Goal: Task Accomplishment & Management: Use online tool/utility

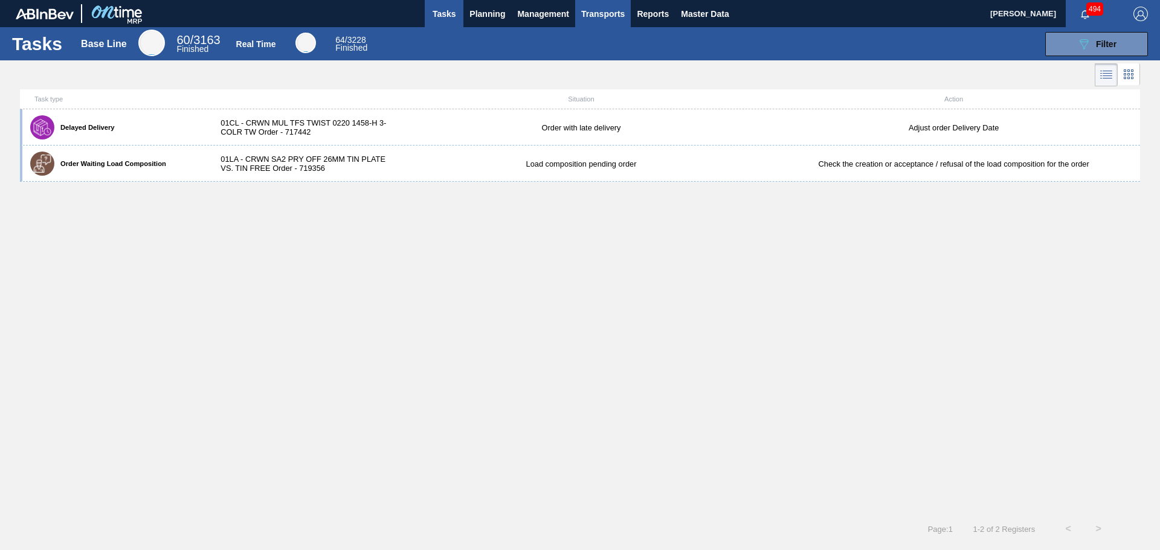
click at [603, 16] on span "Transports" at bounding box center [603, 14] width 44 height 15
click at [560, 12] on div at bounding box center [580, 275] width 1160 height 550
click at [545, 11] on span "Management" at bounding box center [543, 14] width 52 height 15
click at [502, 14] on div at bounding box center [580, 275] width 1160 height 550
click at [492, 13] on span "Planning" at bounding box center [487, 14] width 36 height 15
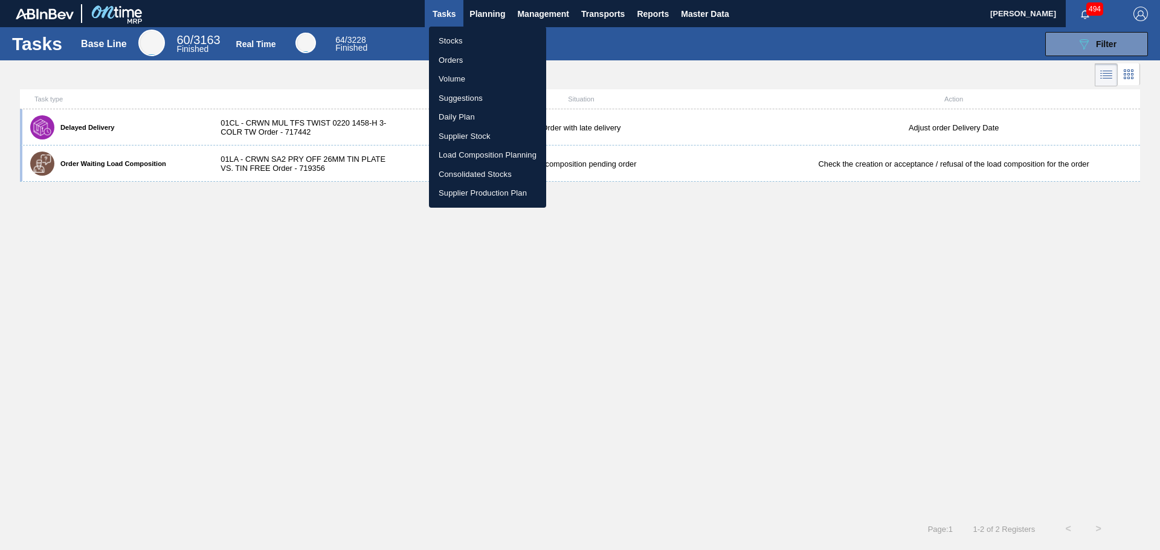
click at [470, 51] on li "Orders" at bounding box center [487, 60] width 117 height 19
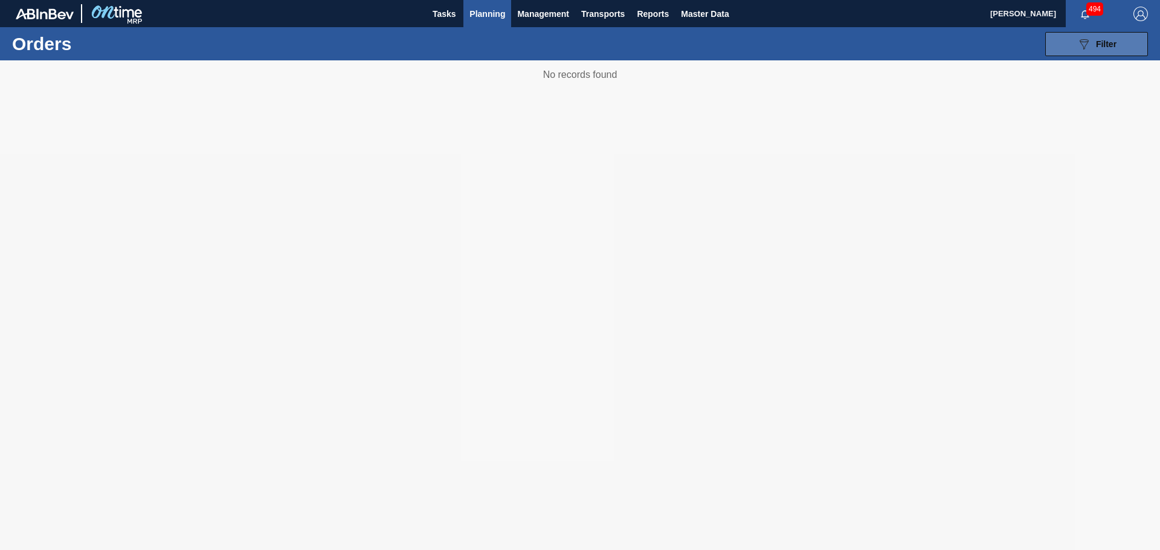
click at [1073, 46] on button "089F7B8B-B2A5-4AFE-B5C0-19BA573D28AC Filter" at bounding box center [1096, 44] width 103 height 24
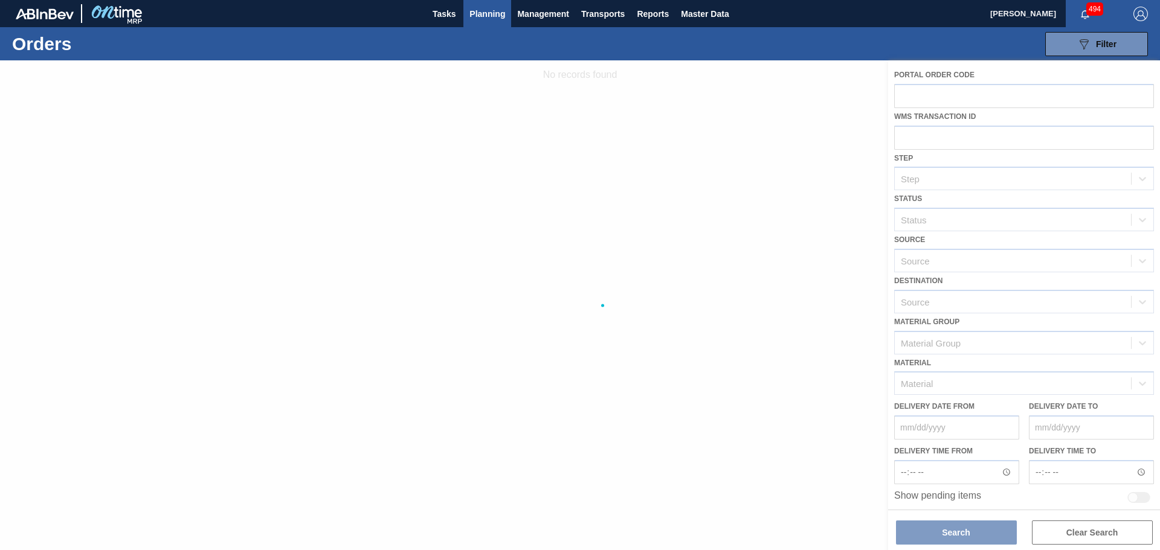
click at [983, 302] on div at bounding box center [580, 305] width 1160 height 490
click at [825, 321] on div at bounding box center [580, 305] width 1160 height 490
click at [1089, 48] on icon "089F7B8B-B2A5-4AFE-B5C0-19BA573D28AC" at bounding box center [1084, 44] width 15 height 15
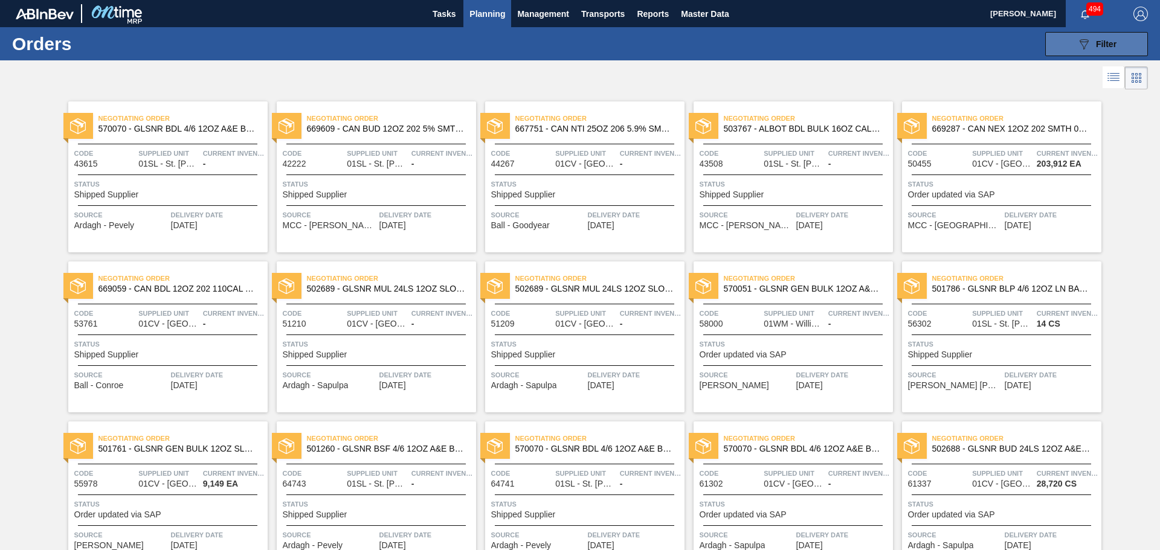
click at [1082, 48] on icon at bounding box center [1084, 44] width 9 height 10
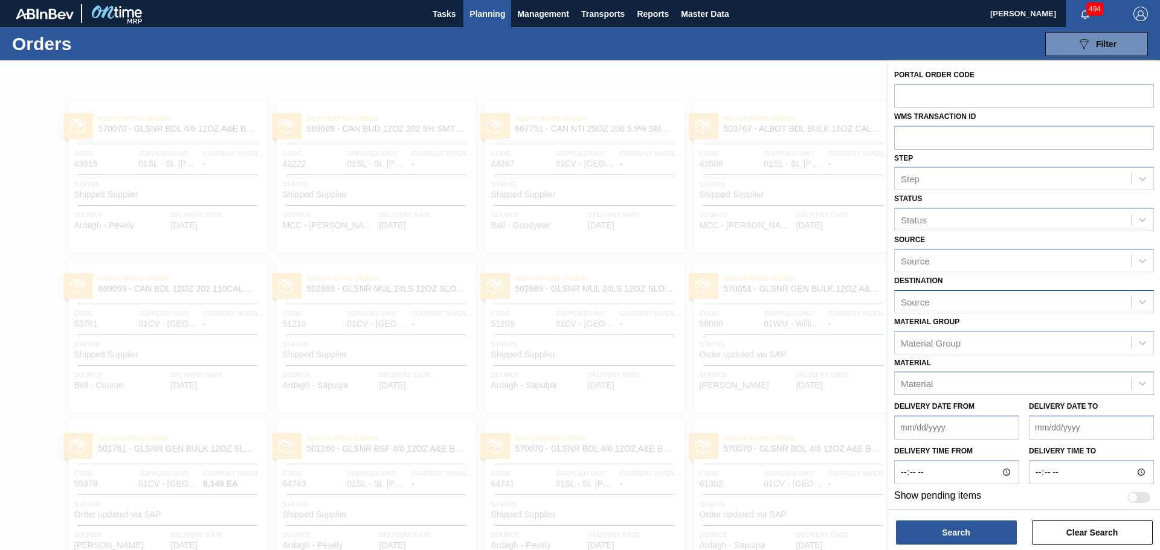
click at [949, 300] on div "Source" at bounding box center [1013, 302] width 236 height 18
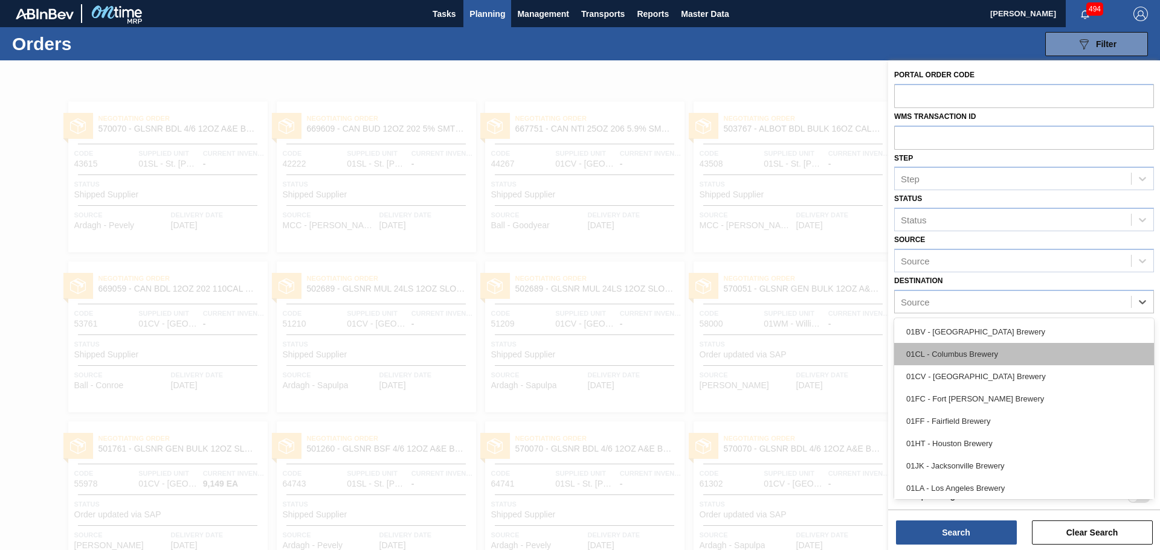
click at [958, 355] on div "01CL - Columbus Brewery" at bounding box center [1024, 354] width 260 height 22
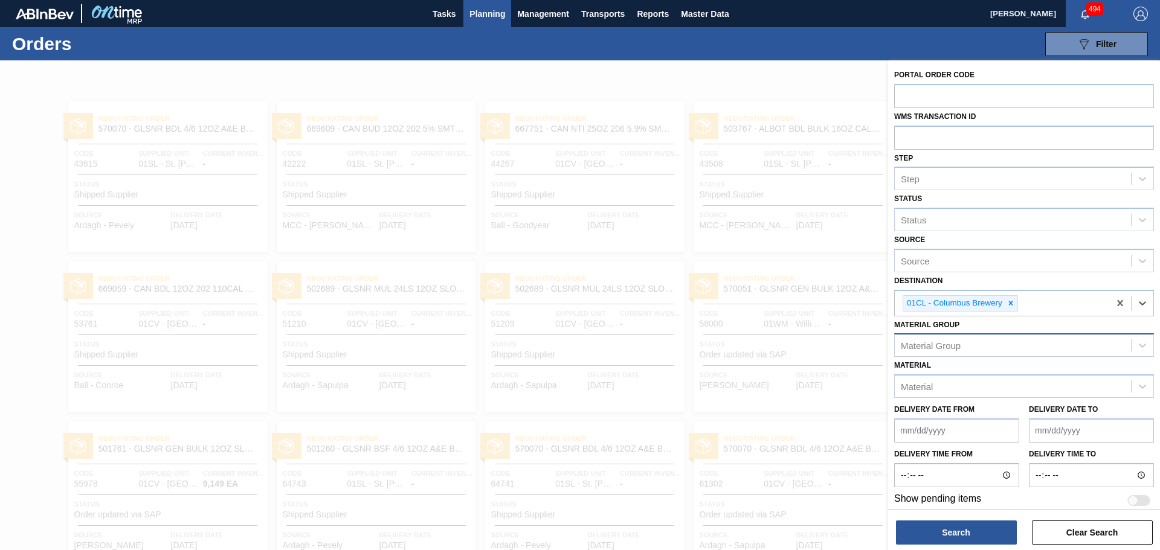
click at [981, 345] on div "Material Group" at bounding box center [1013, 346] width 236 height 18
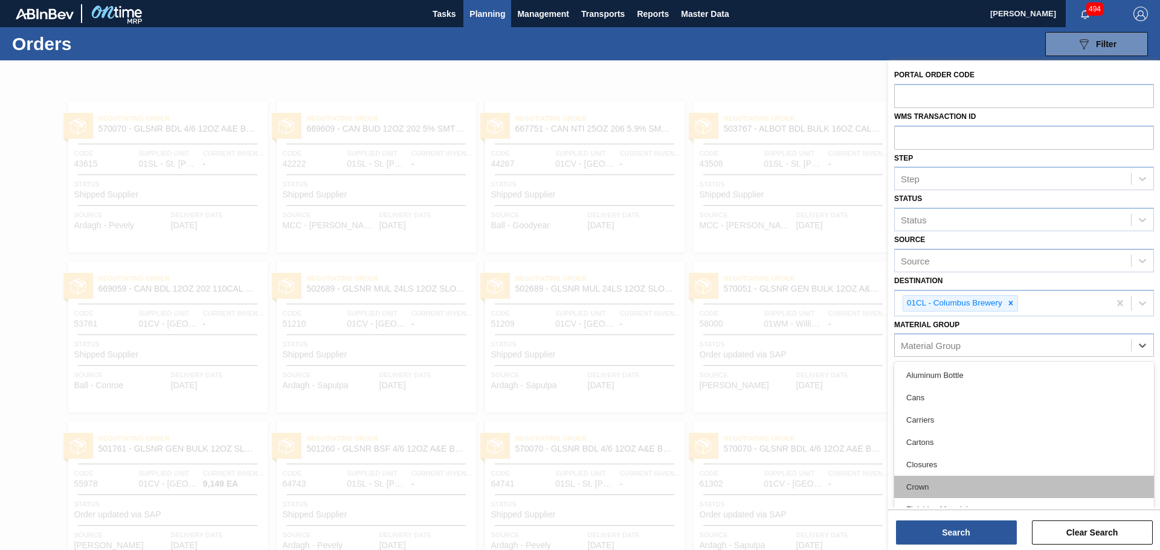
click at [941, 486] on div "Crown" at bounding box center [1024, 487] width 260 height 22
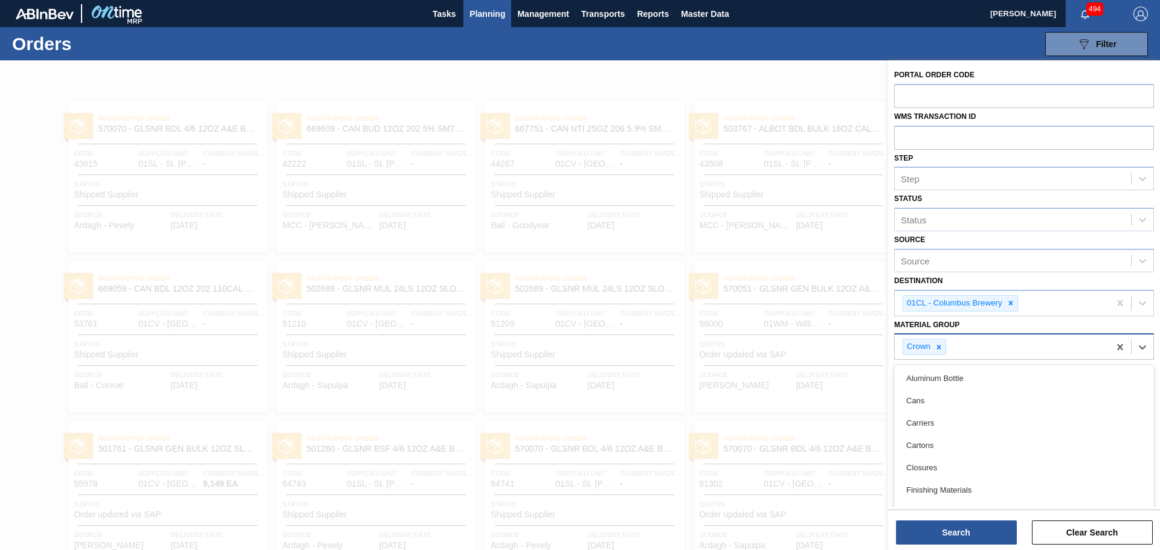
click at [1051, 346] on div "Crown" at bounding box center [1002, 347] width 215 height 25
click at [940, 465] on div "Closures" at bounding box center [1024, 468] width 260 height 22
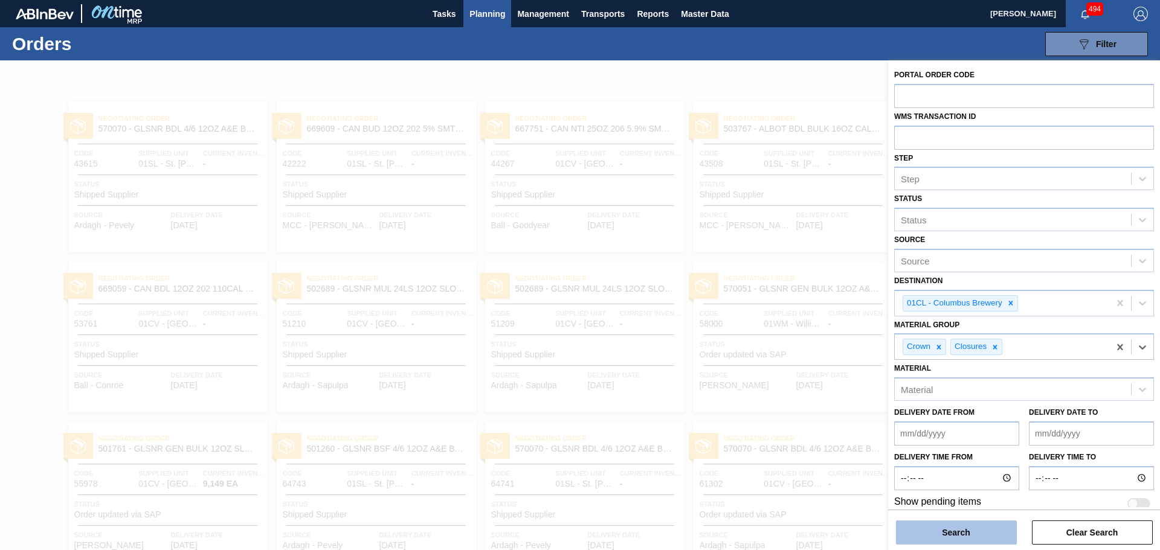
click at [945, 529] on button "Search" at bounding box center [956, 533] width 121 height 24
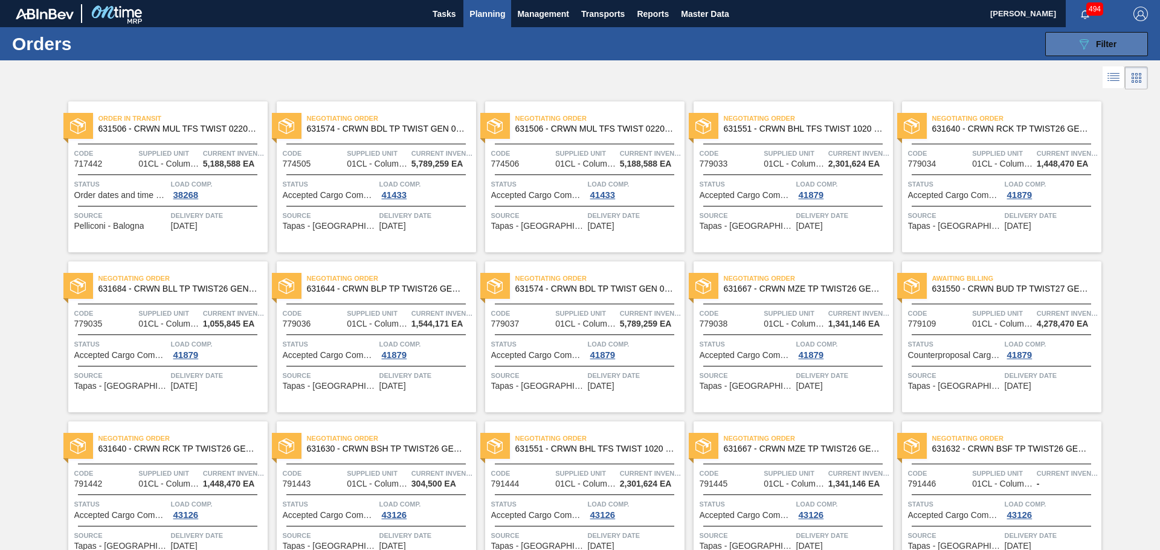
click at [1083, 49] on icon "089F7B8B-B2A5-4AFE-B5C0-19BA573D28AC" at bounding box center [1084, 44] width 15 height 15
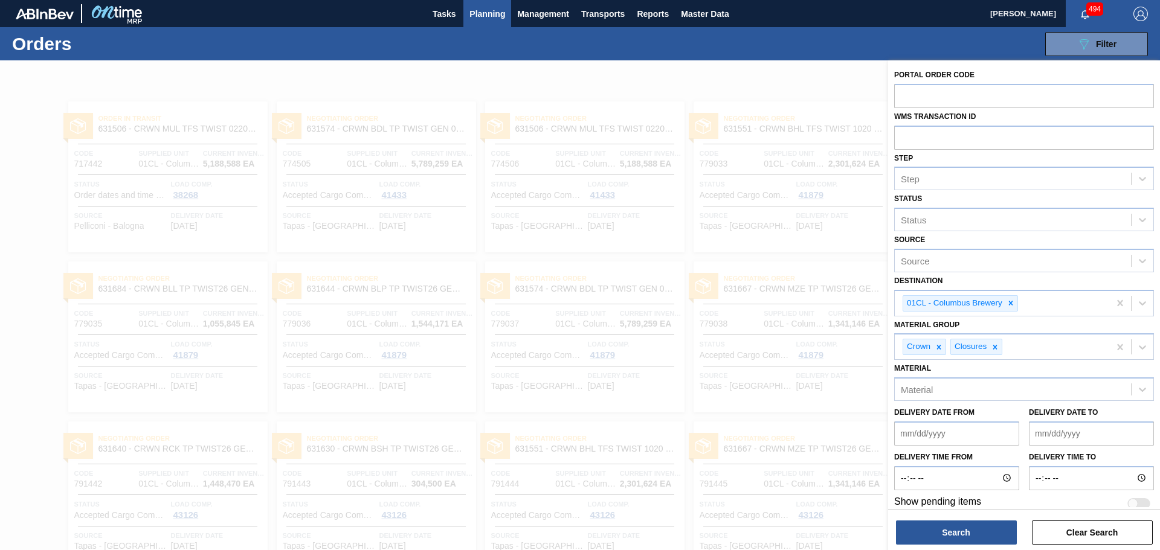
click at [964, 432] on from "Delivery Date from" at bounding box center [956, 434] width 125 height 24
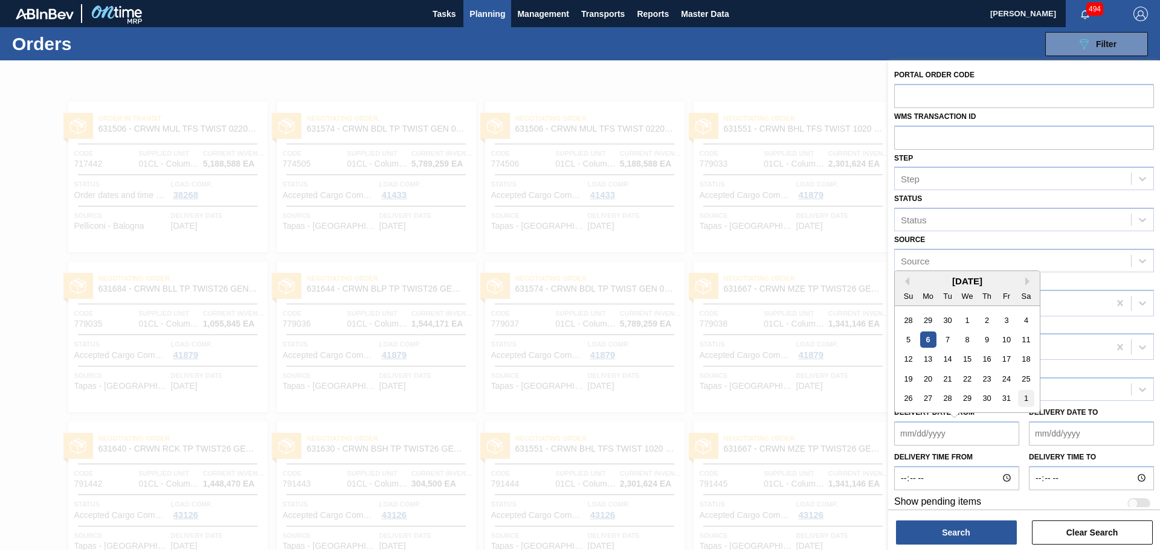
click at [1028, 399] on div "1" at bounding box center [1026, 398] width 16 height 16
type from "[DATE]"
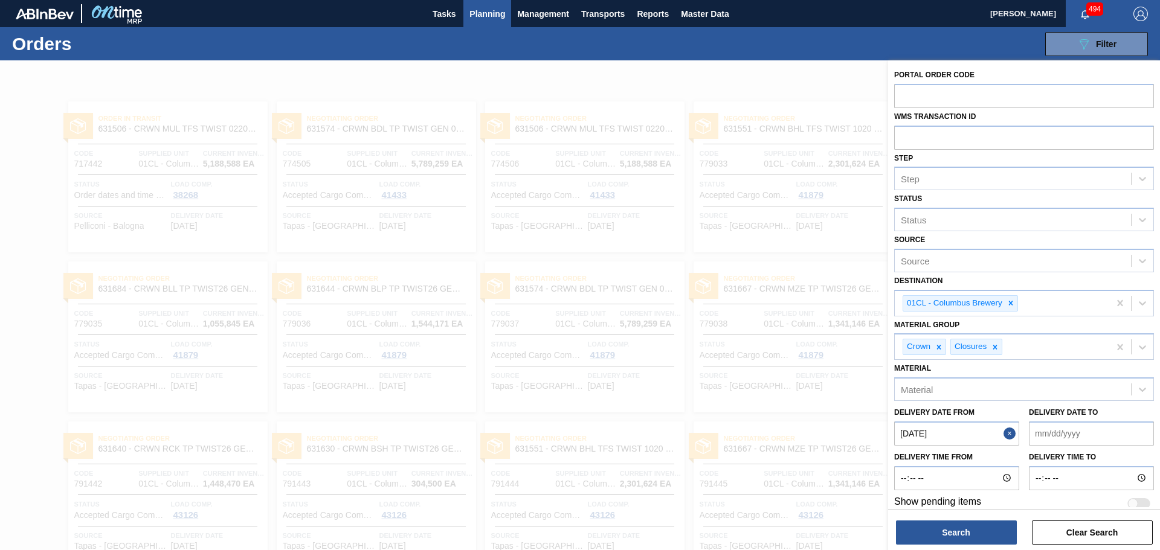
click at [1064, 437] on to "Delivery Date to" at bounding box center [1091, 434] width 125 height 24
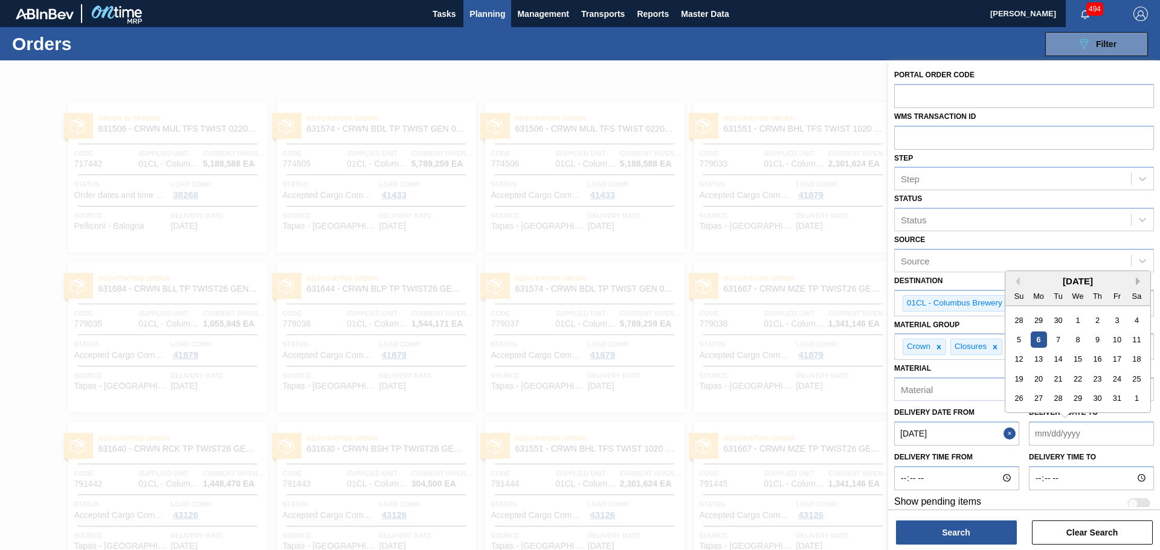
click at [1136, 285] on button "Next Month" at bounding box center [1140, 281] width 8 height 8
click at [1021, 418] on div "30" at bounding box center [1019, 418] width 16 height 16
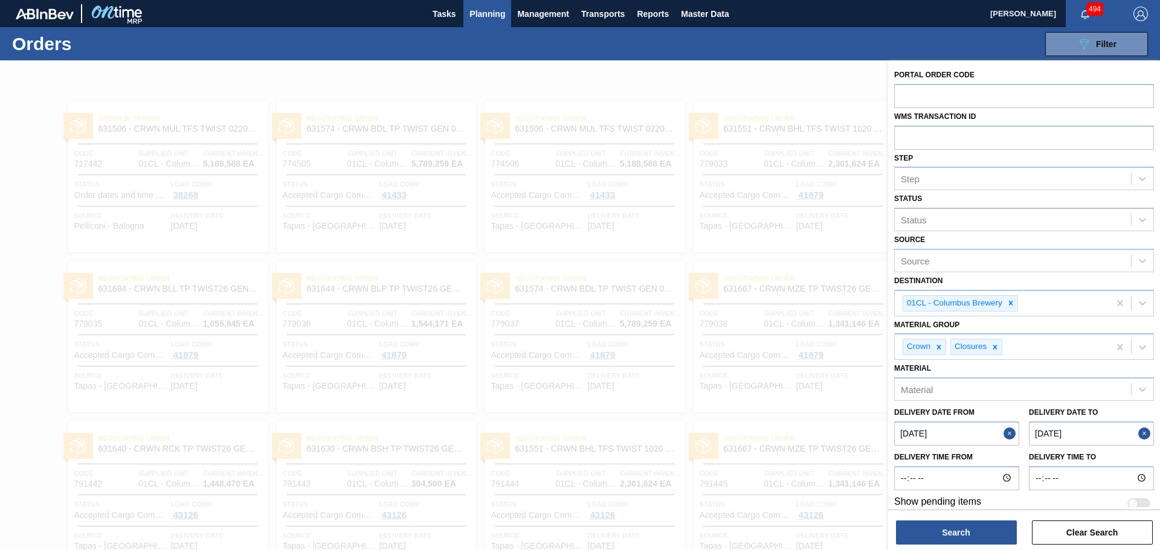
type to "[DATE]"
click at [978, 534] on button "Search" at bounding box center [956, 533] width 121 height 24
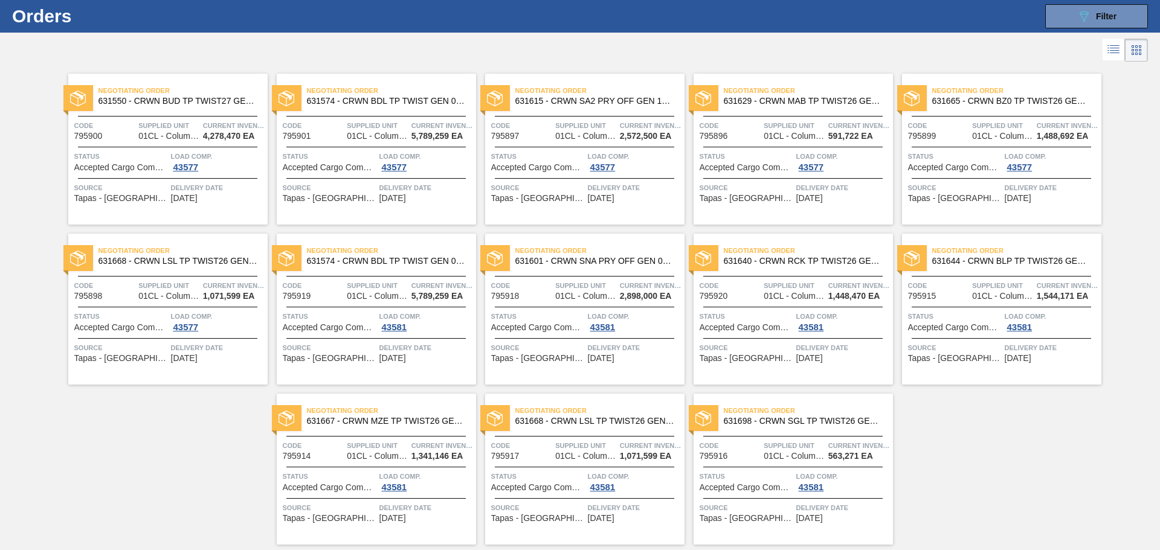
scroll to position [7, 0]
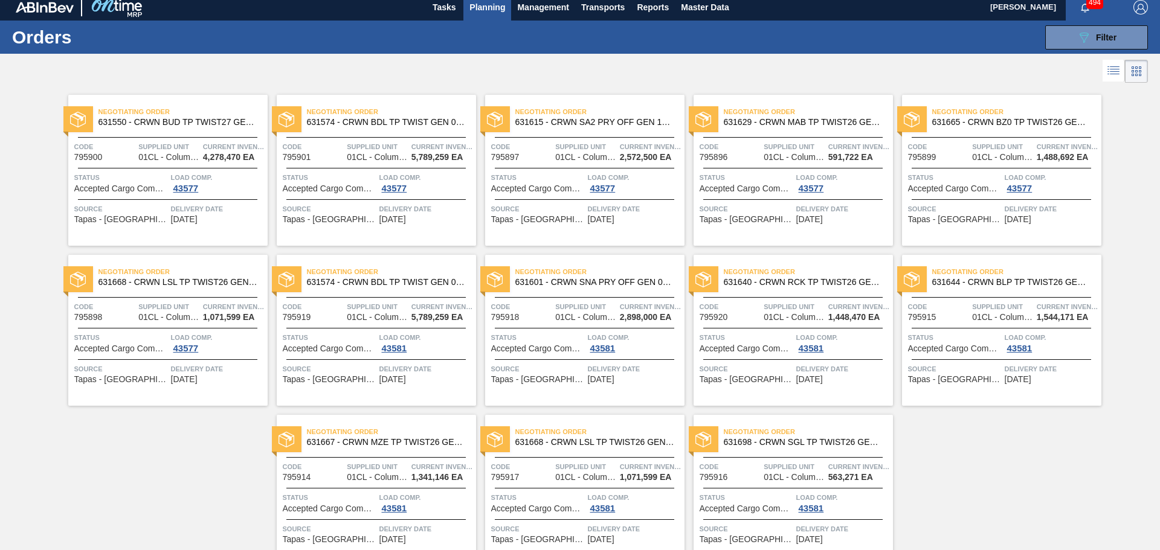
click at [401, 280] on span "631574 - CRWN BDL TP TWIST GEN 0321 70LB 3-COLR T" at bounding box center [387, 282] width 160 height 9
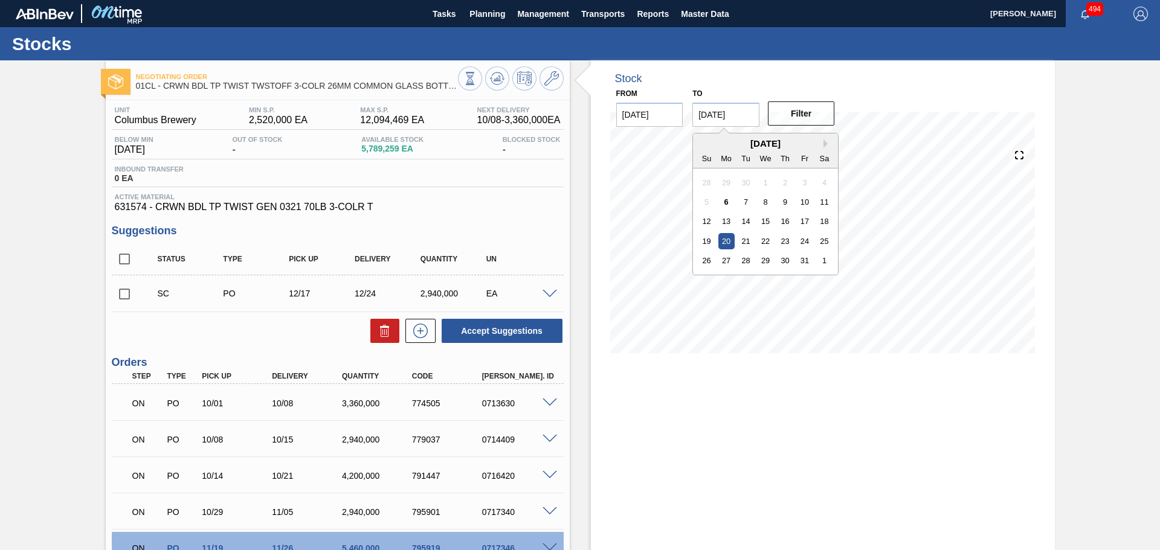
click at [721, 119] on input "[DATE]" at bounding box center [725, 115] width 67 height 24
click at [825, 145] on button "Next Month" at bounding box center [828, 144] width 8 height 8
click at [703, 277] on div "30" at bounding box center [707, 281] width 16 height 16
type input "[DATE]"
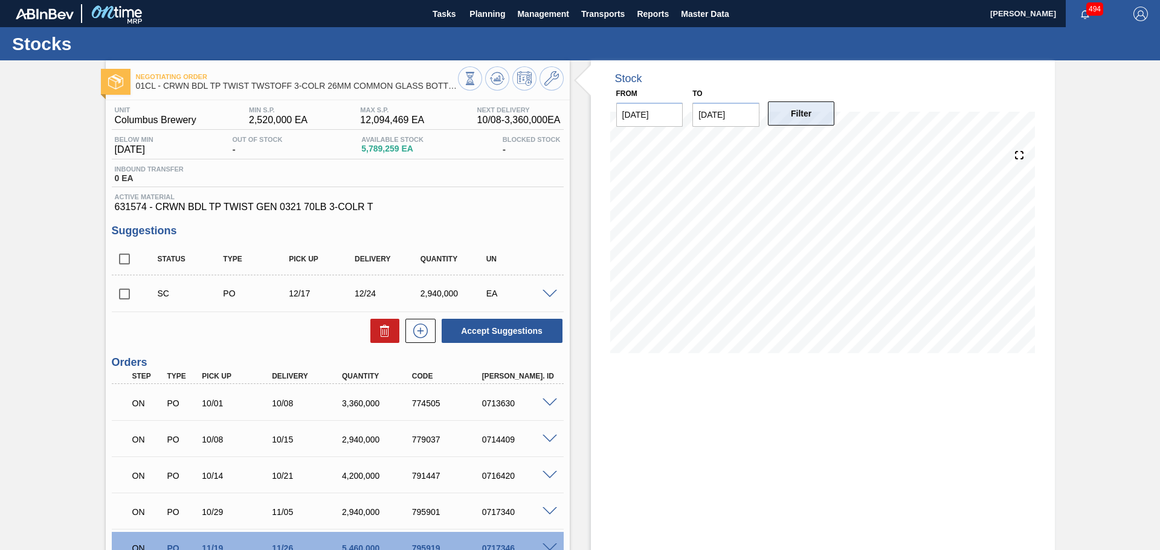
click at [798, 120] on button "Filter" at bounding box center [801, 114] width 67 height 24
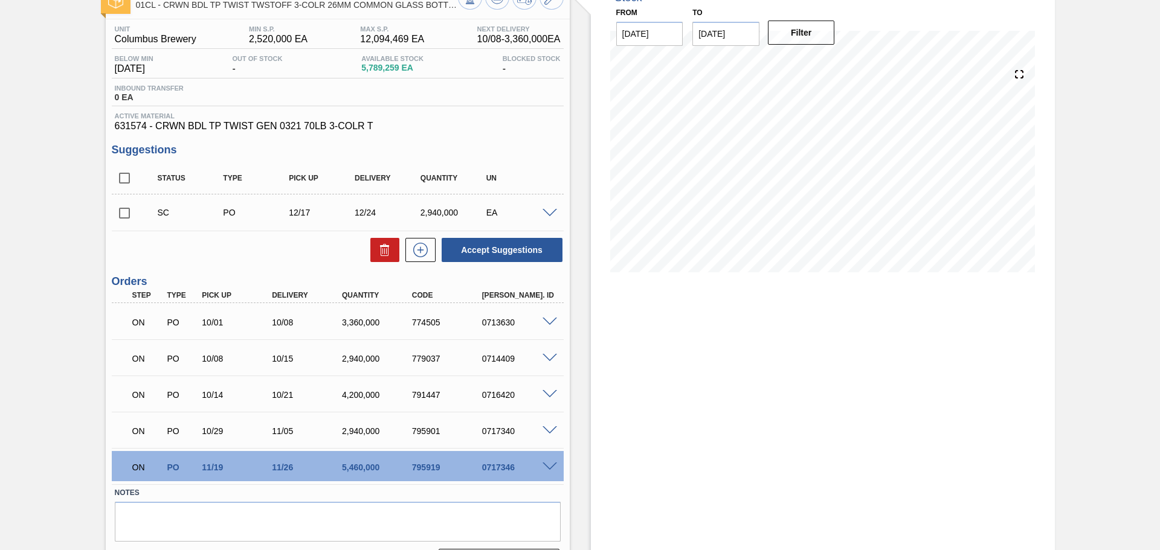
scroll to position [54, 0]
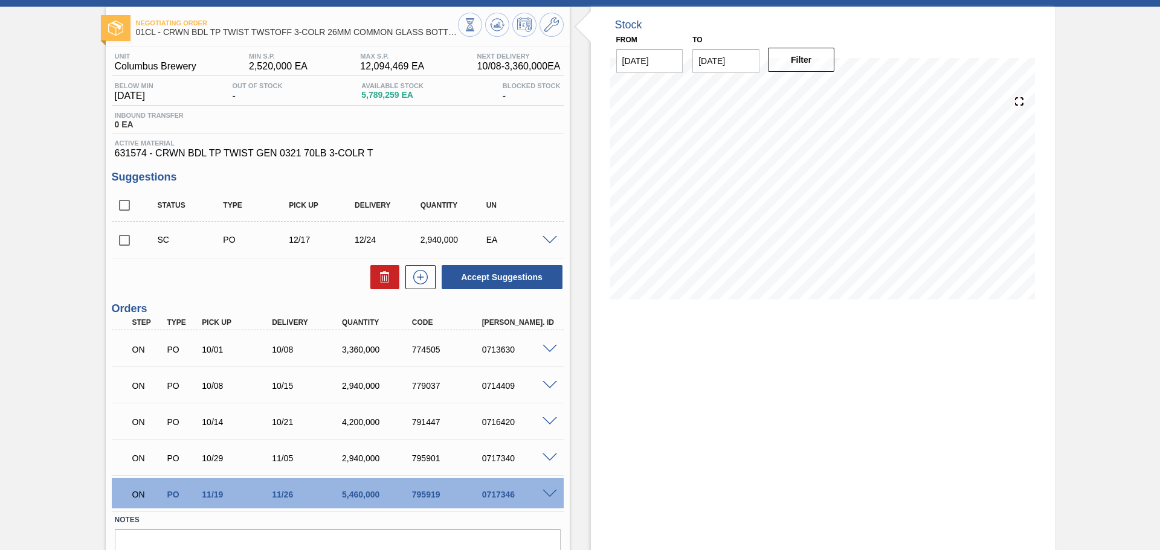
click at [545, 459] on span at bounding box center [550, 458] width 15 height 9
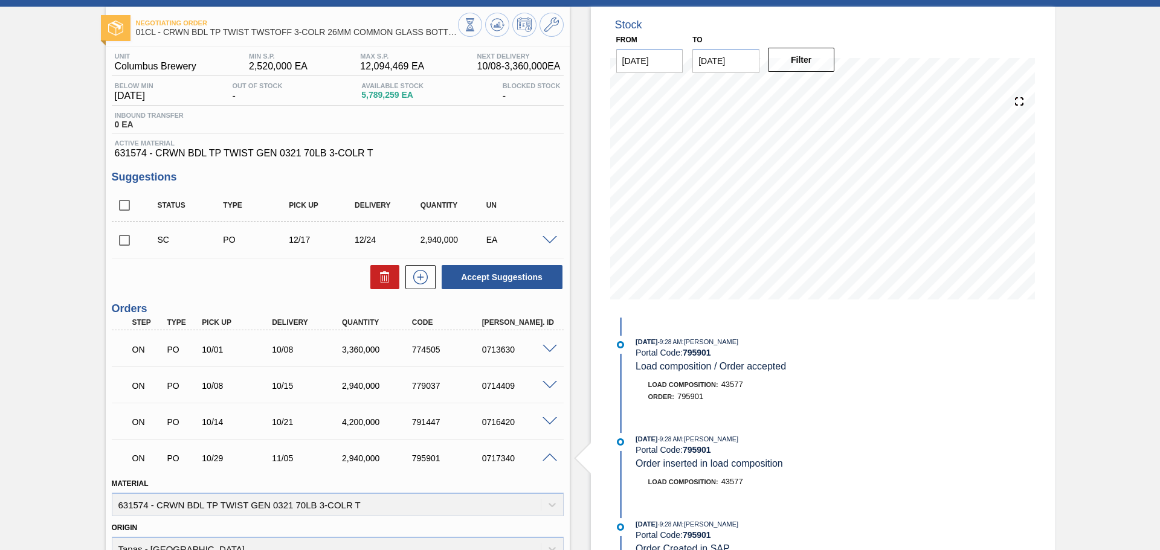
click at [328, 274] on div "Accept Suggestions" at bounding box center [338, 277] width 452 height 27
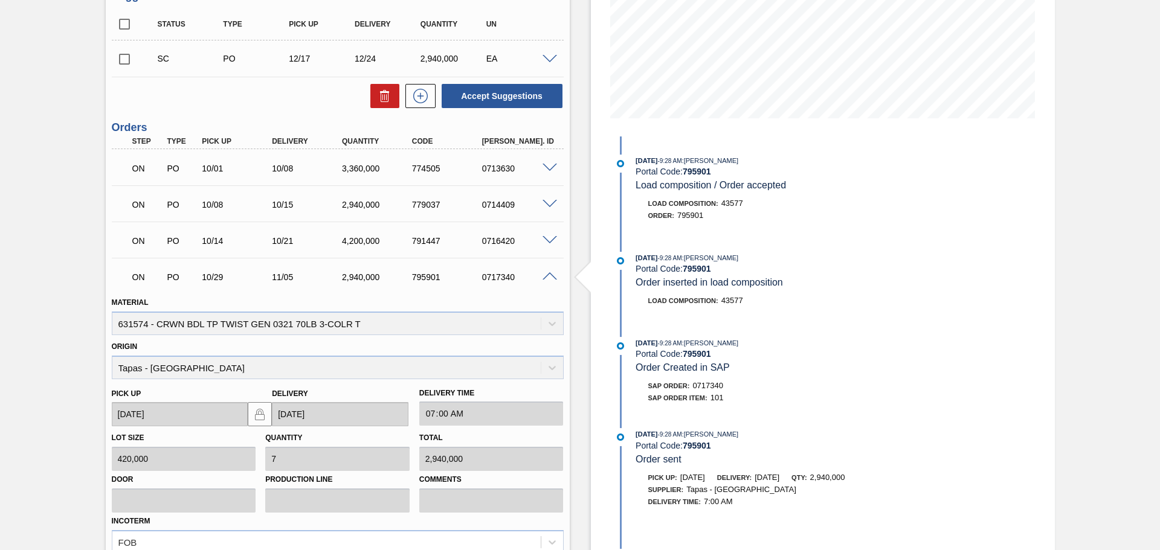
scroll to position [0, 0]
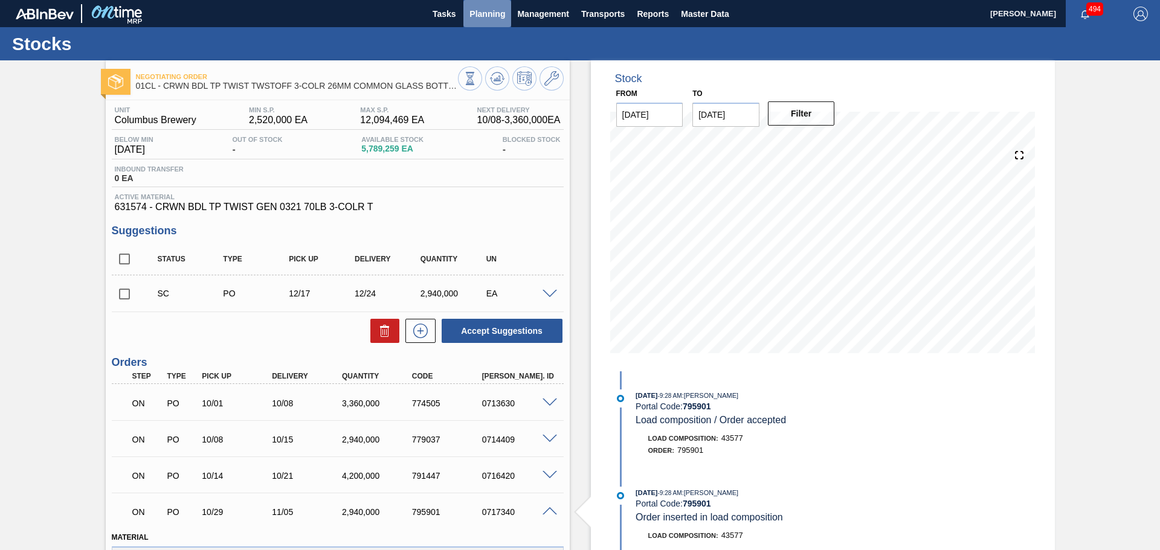
click at [498, 10] on span "Planning" at bounding box center [487, 14] width 36 height 15
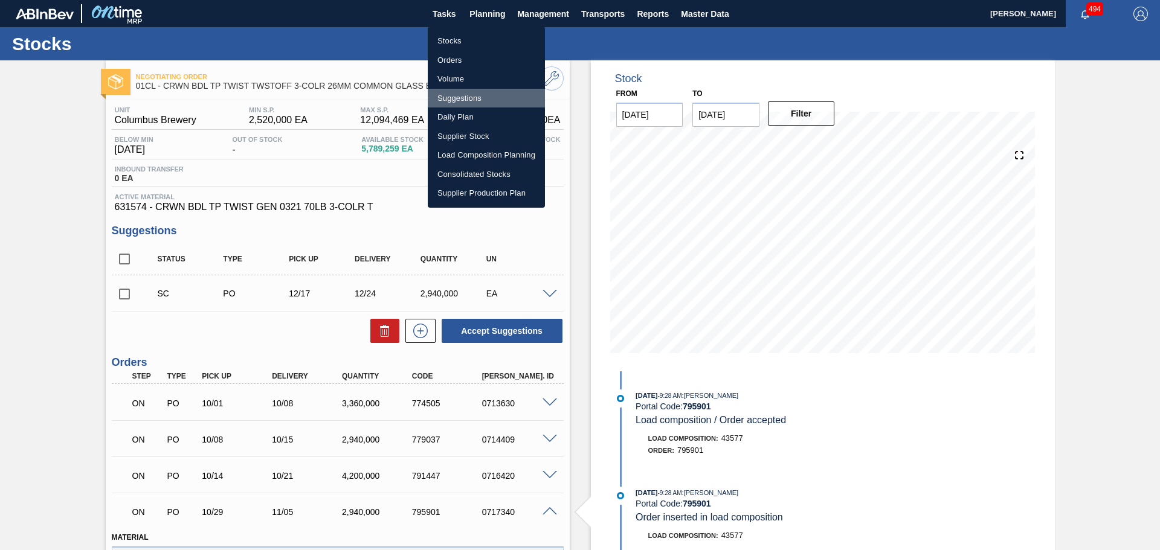
click at [491, 96] on li "Suggestions" at bounding box center [486, 98] width 117 height 19
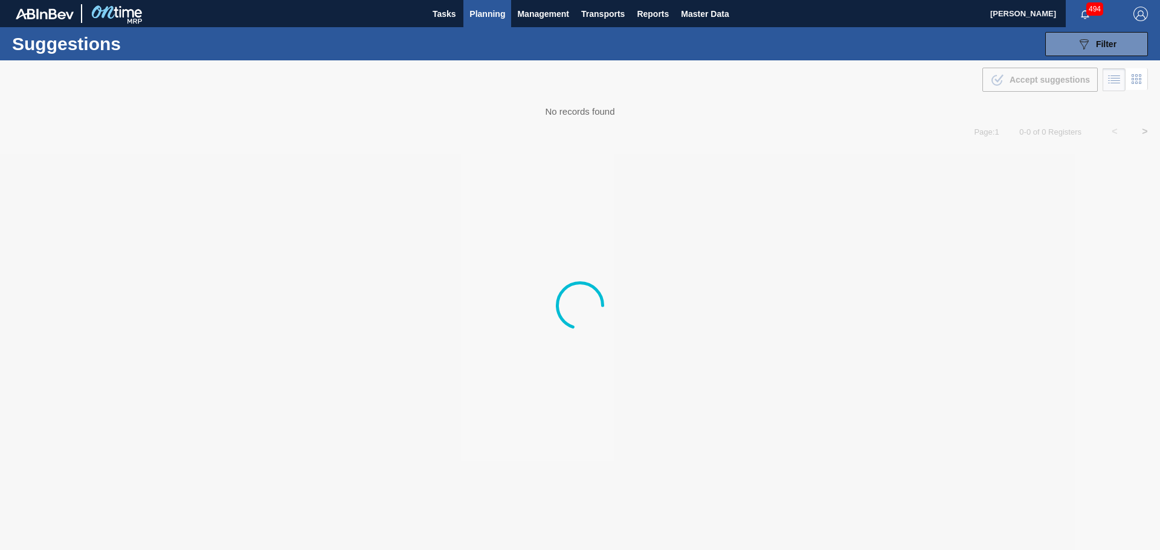
type from "[DATE]"
type to "[DATE]"
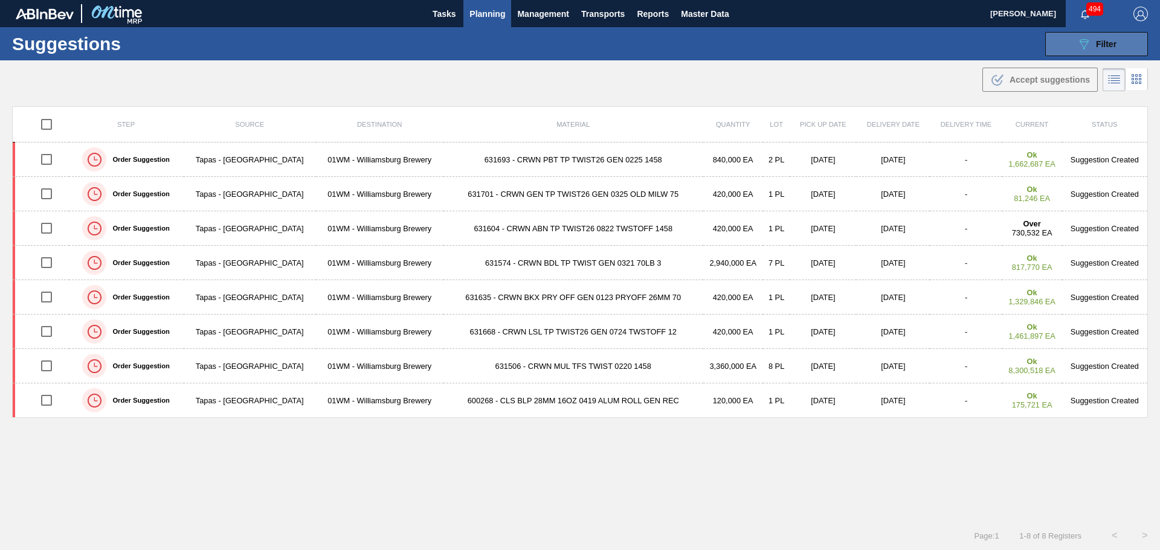
click at [1074, 43] on button "089F7B8B-B2A5-4AFE-B5C0-19BA573D28AC Filter" at bounding box center [1096, 44] width 103 height 24
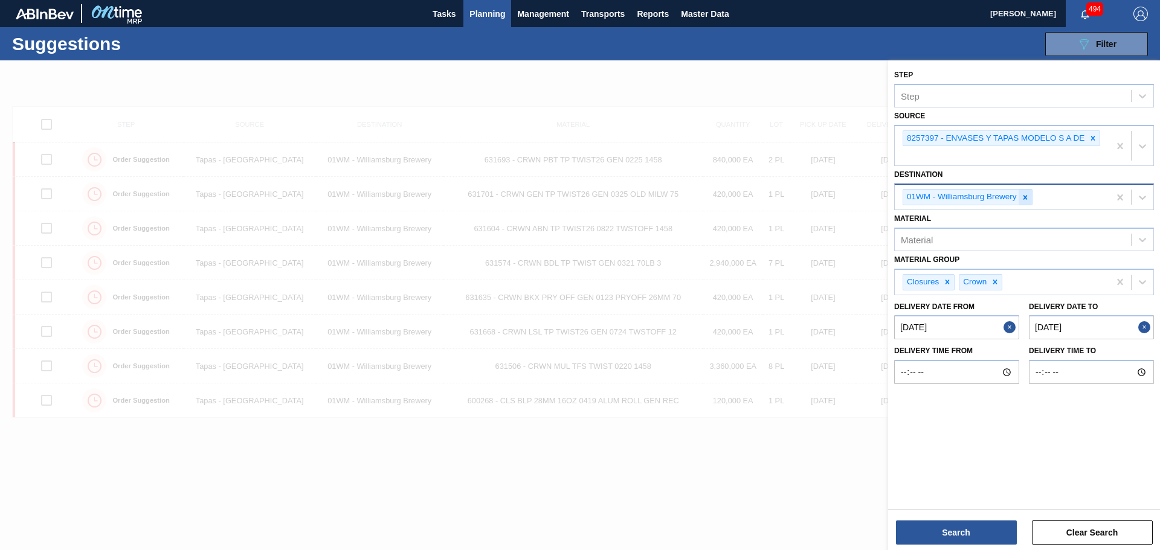
click at [1026, 196] on icon at bounding box center [1025, 197] width 4 height 4
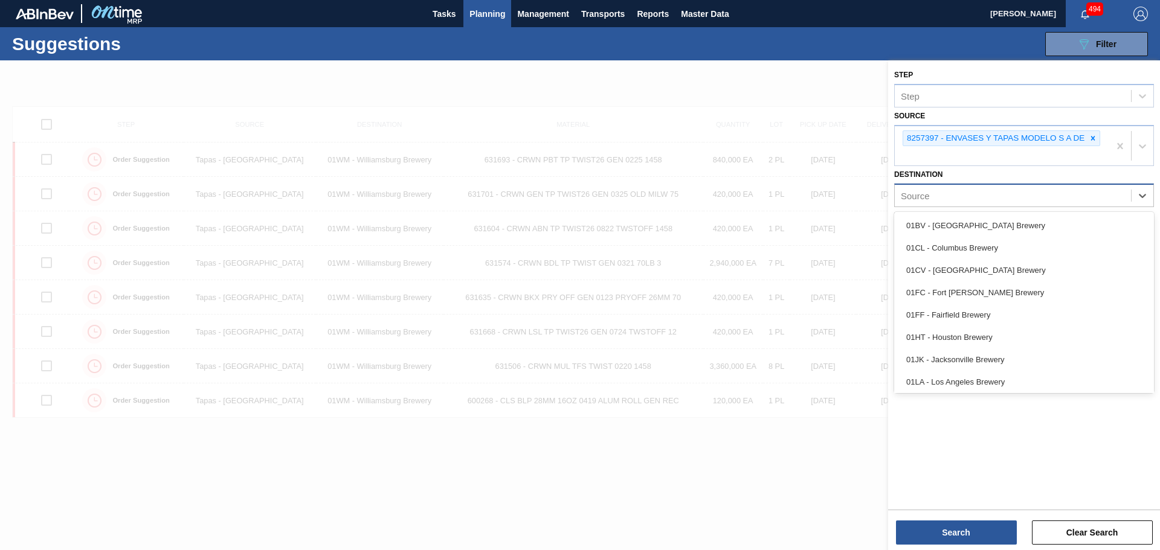
click at [1027, 196] on div "Source" at bounding box center [1013, 196] width 236 height 18
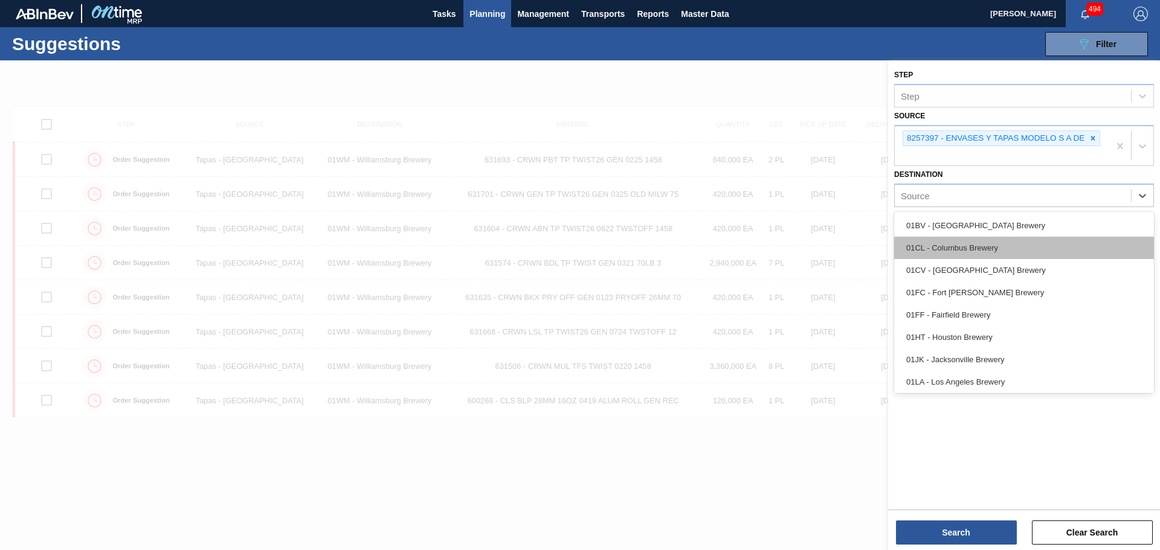
click at [981, 253] on div "01CL - Columbus Brewery" at bounding box center [1024, 248] width 260 height 22
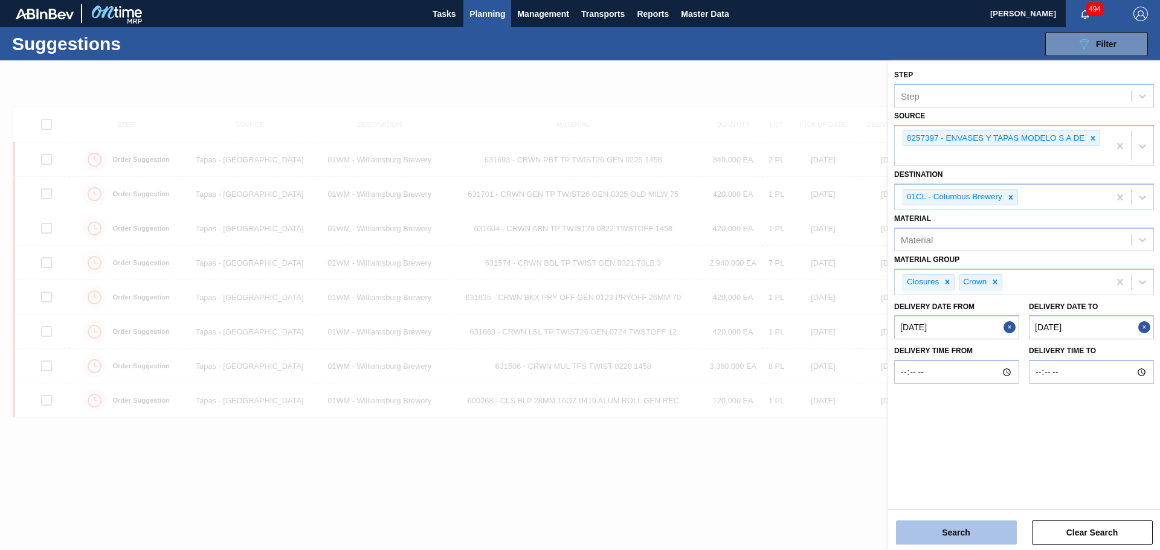
click at [982, 527] on button "Search" at bounding box center [956, 533] width 121 height 24
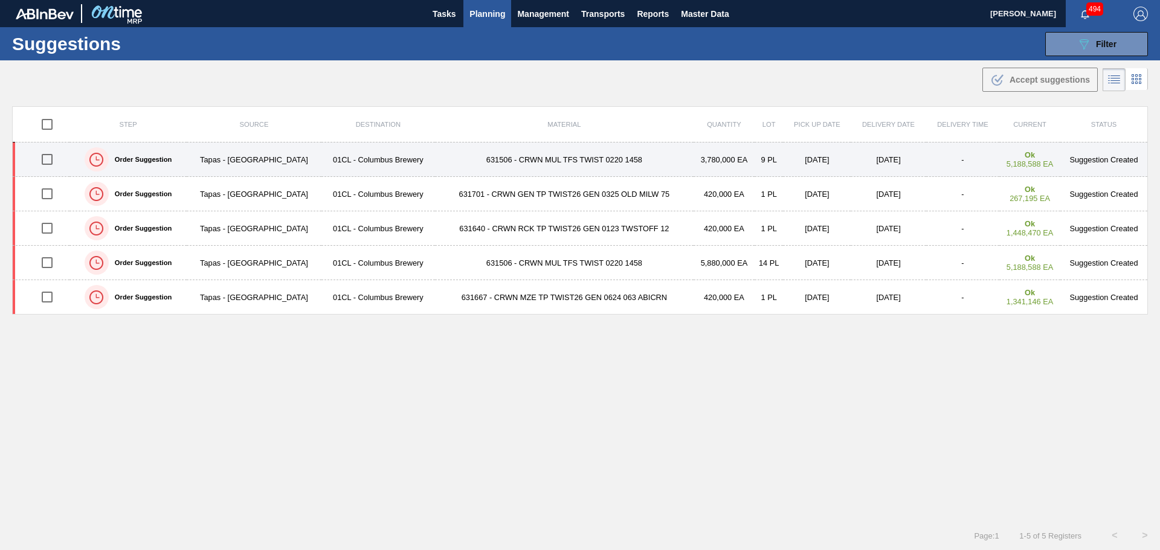
click at [656, 153] on td "631506 - CRWN MUL TFS TWIST 0220 1458" at bounding box center [564, 160] width 259 height 34
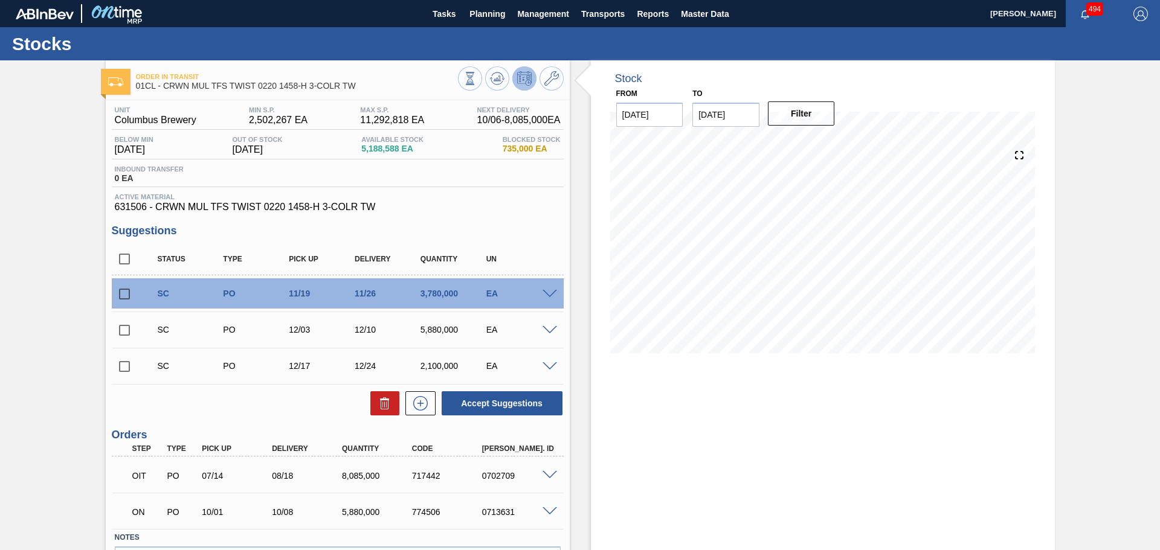
click at [553, 294] on span at bounding box center [550, 294] width 15 height 9
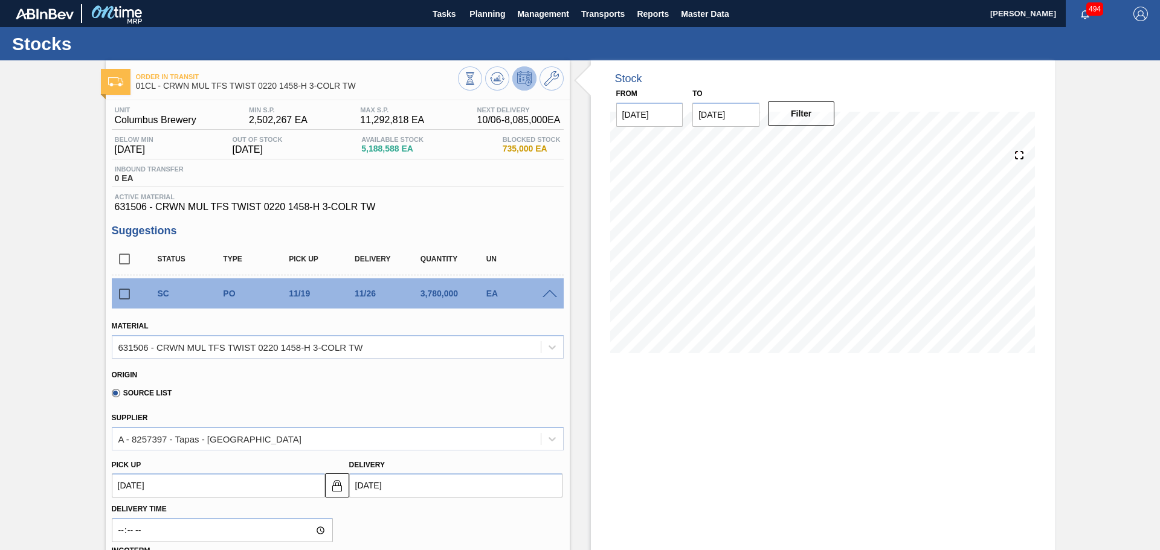
click at [547, 293] on span at bounding box center [550, 294] width 15 height 9
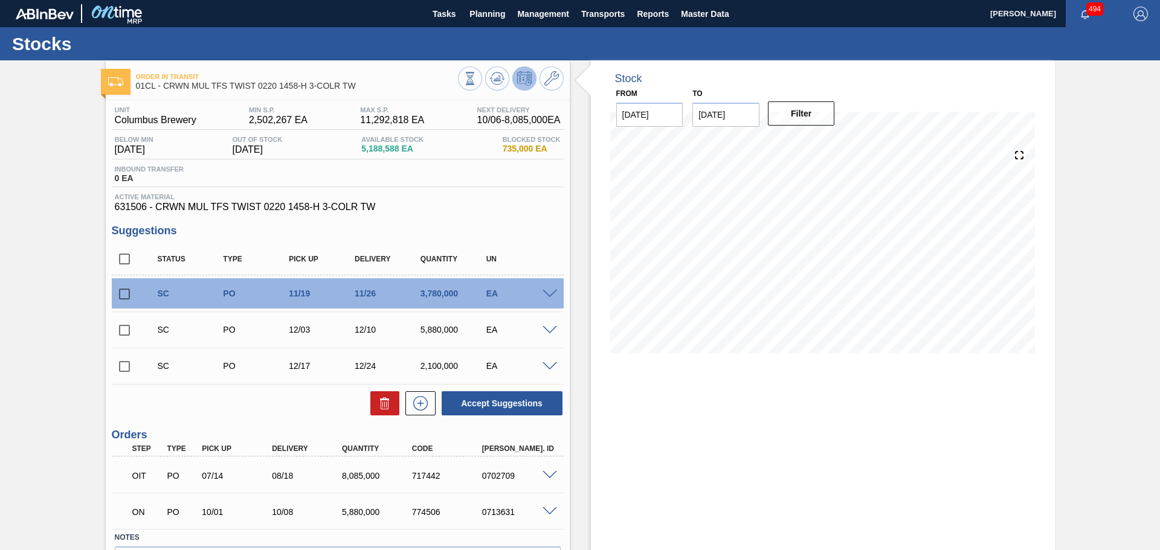
click at [546, 368] on span at bounding box center [550, 367] width 15 height 9
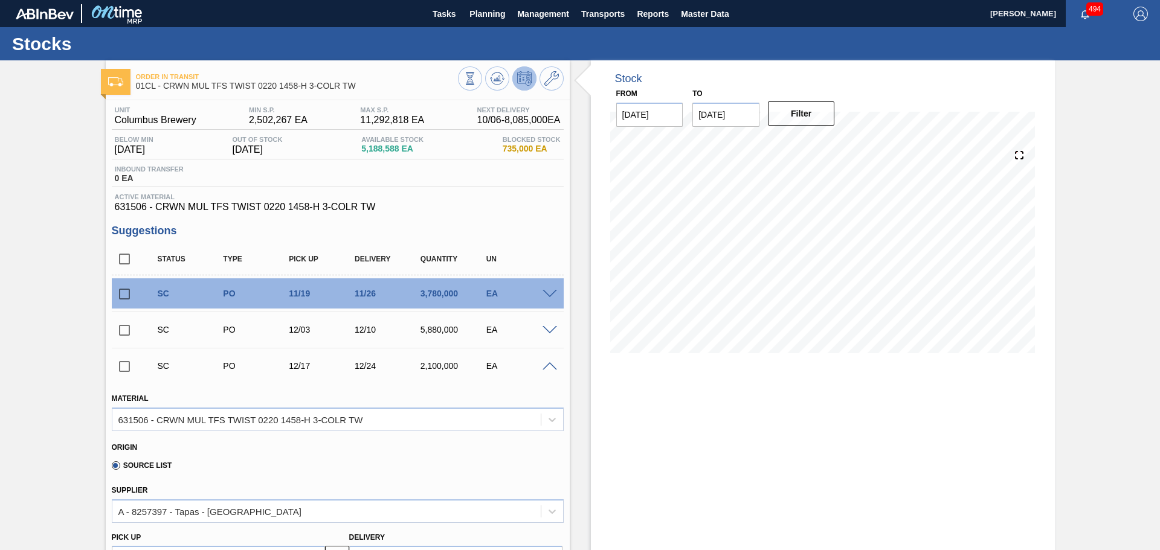
click at [550, 294] on span at bounding box center [550, 294] width 15 height 9
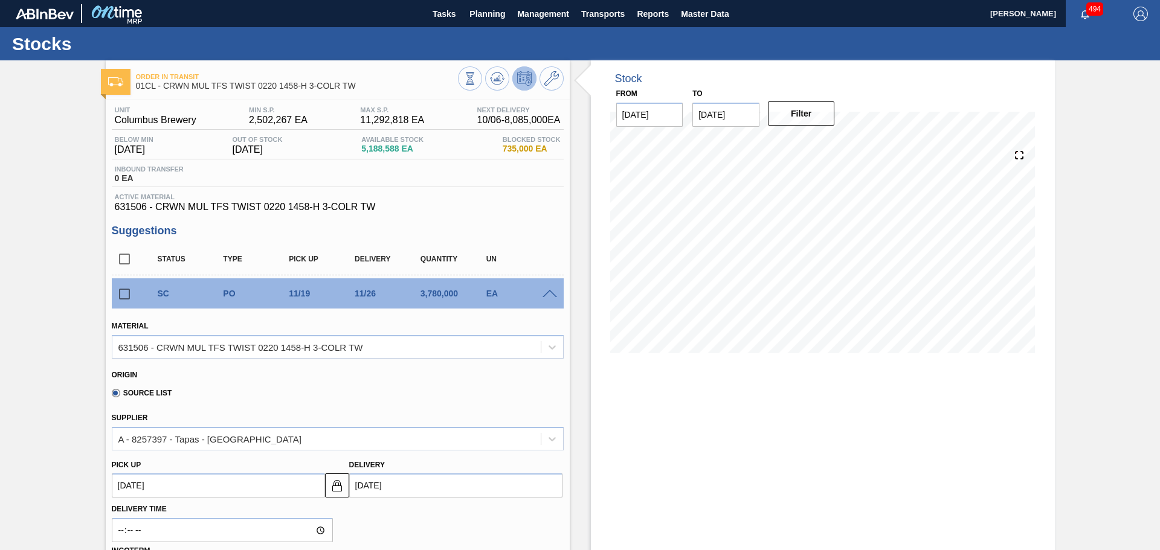
click at [550, 295] on span at bounding box center [550, 294] width 15 height 9
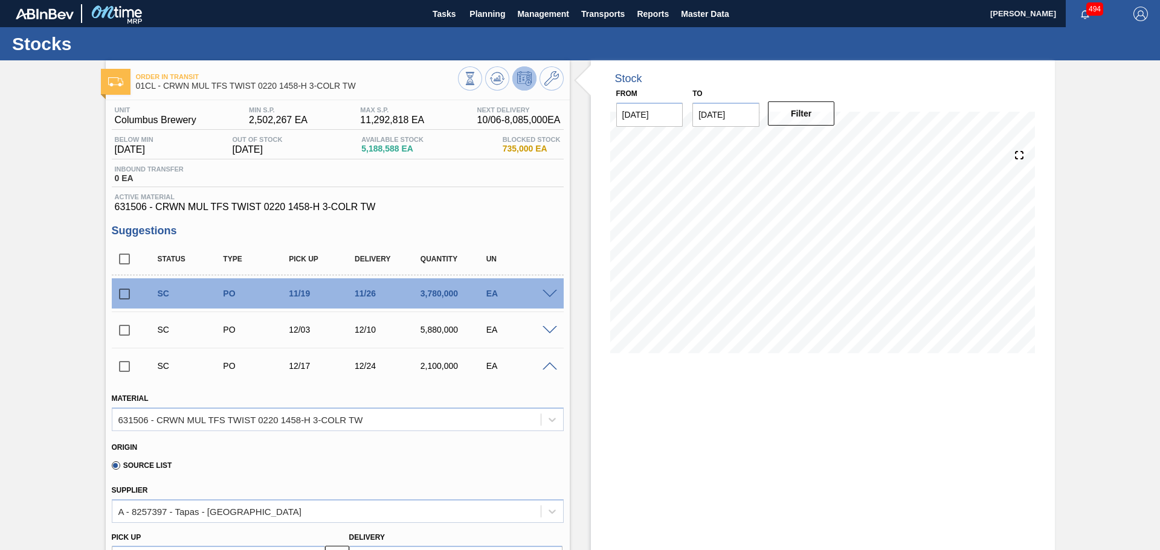
click at [546, 364] on span at bounding box center [550, 367] width 15 height 9
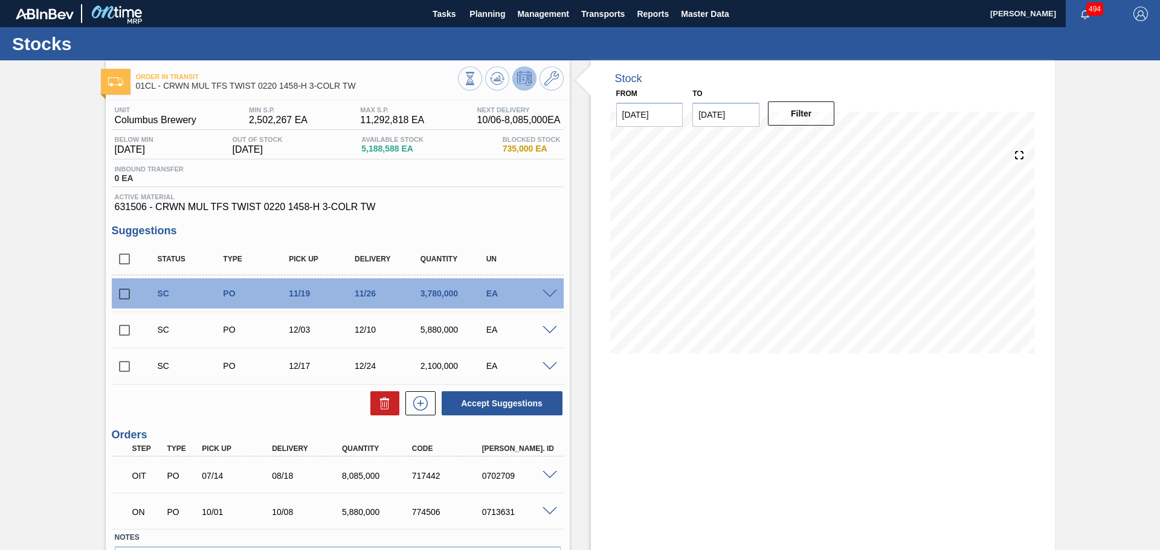
click at [547, 332] on span at bounding box center [550, 330] width 15 height 9
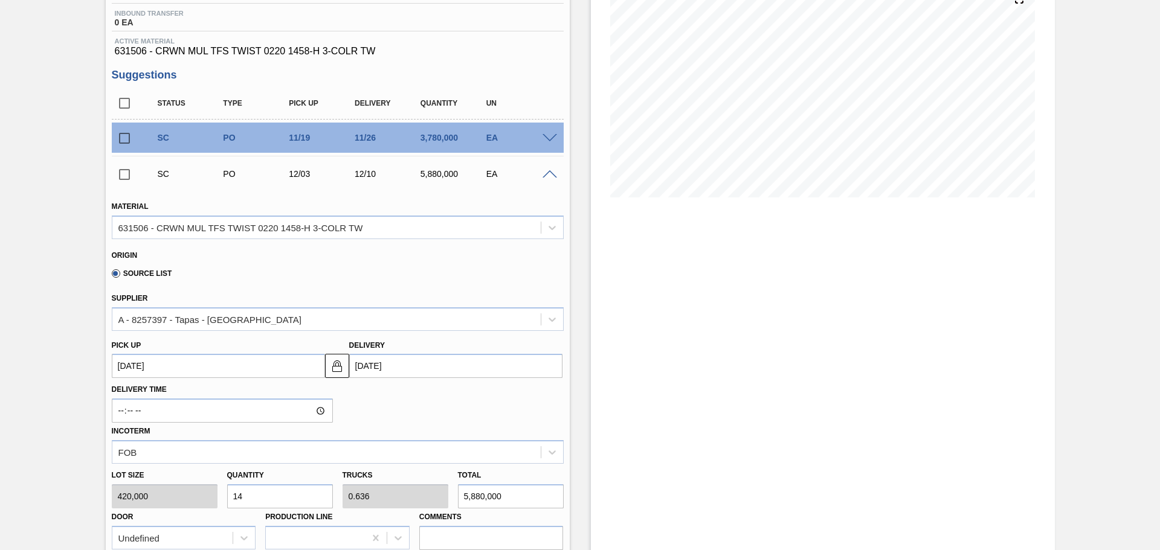
scroll to position [60, 0]
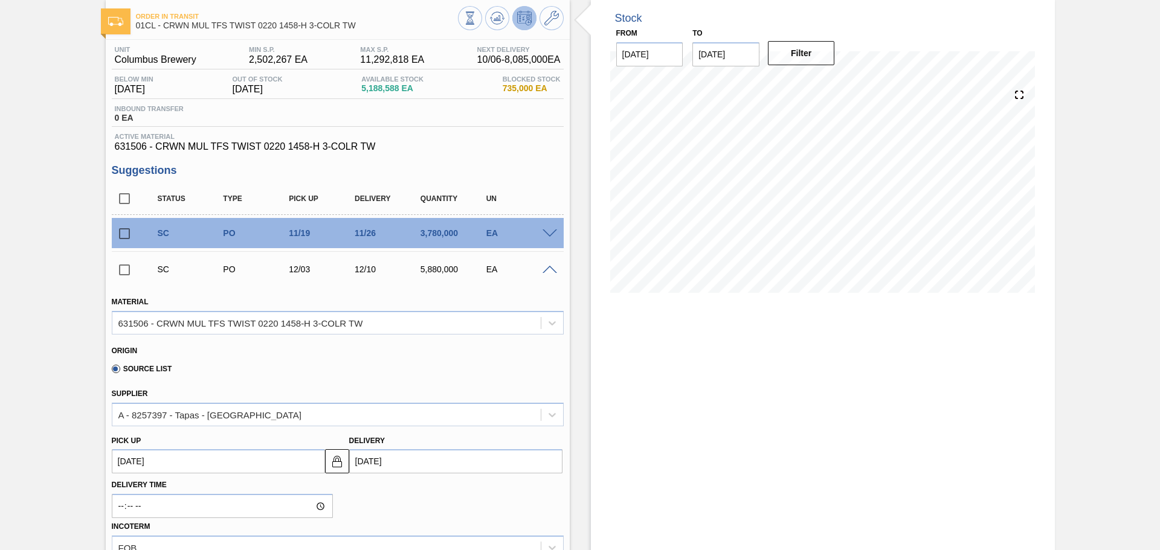
click at [549, 233] on span at bounding box center [550, 234] width 15 height 9
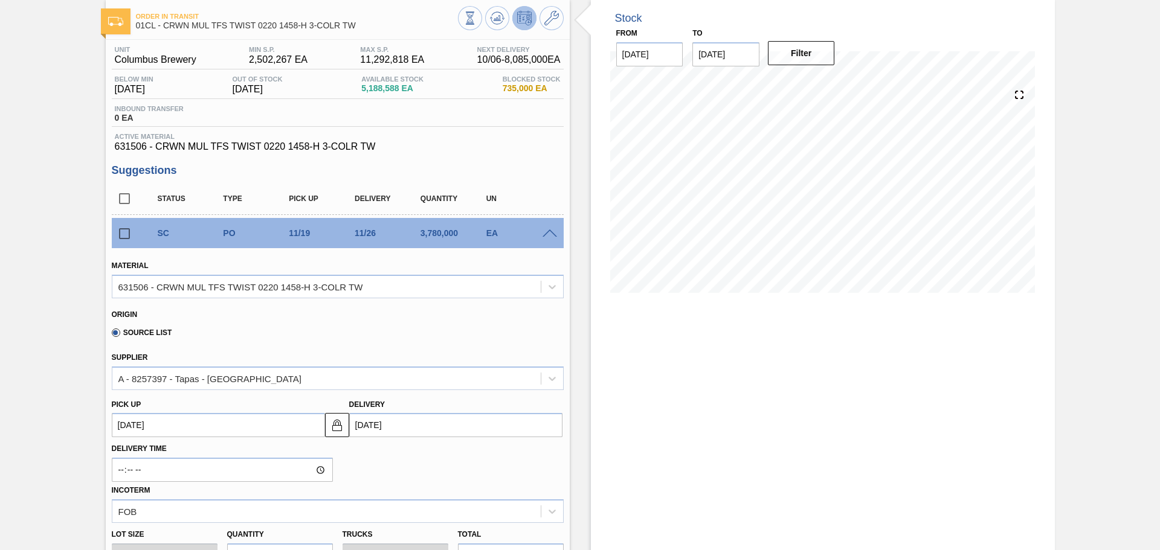
click at [549, 233] on span at bounding box center [550, 234] width 15 height 9
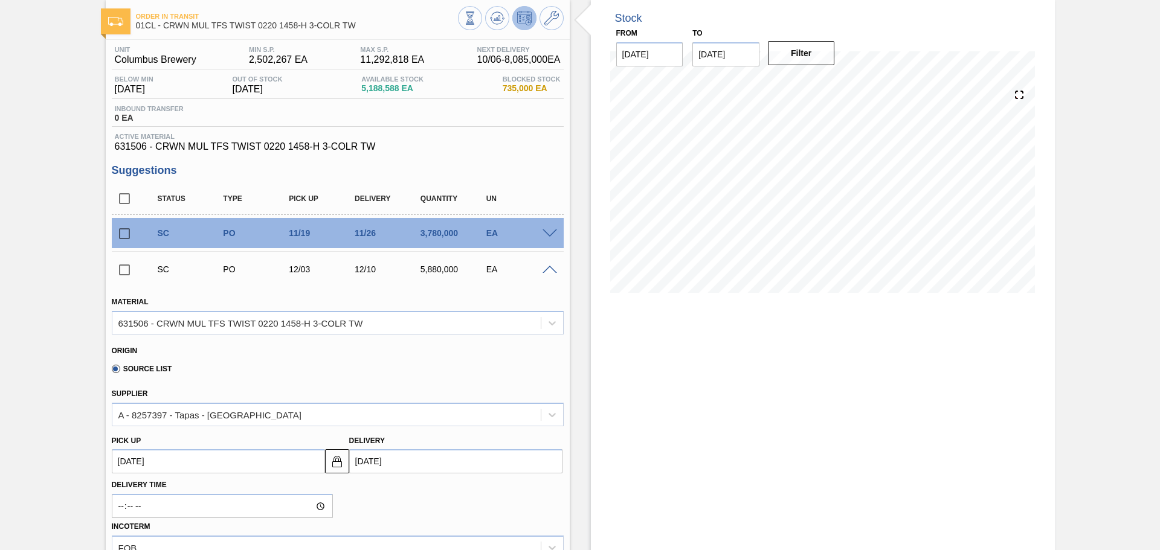
click at [551, 269] on span at bounding box center [550, 270] width 15 height 9
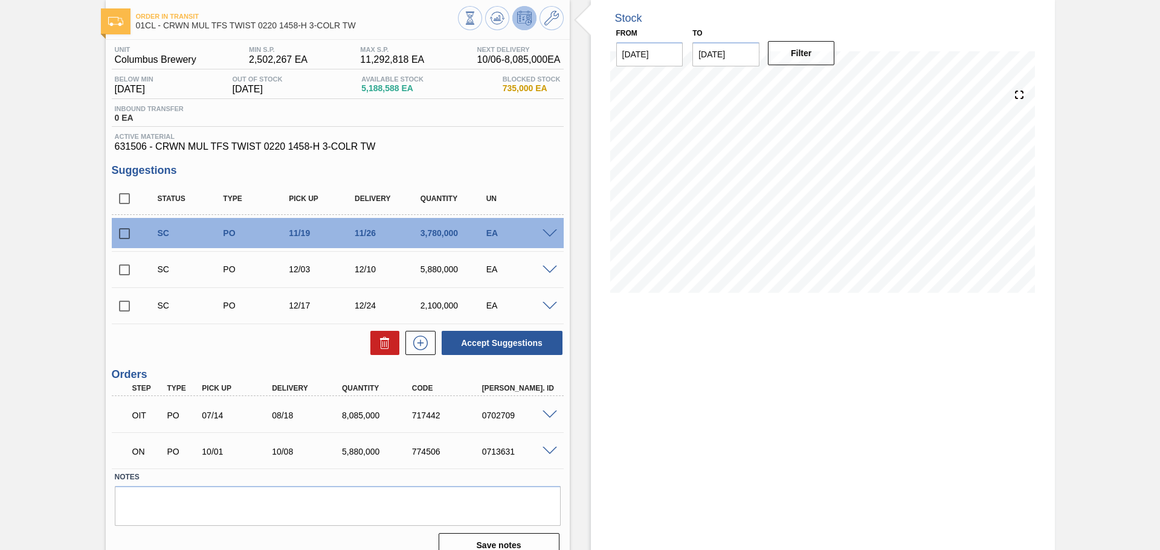
click at [551, 269] on span at bounding box center [550, 270] width 15 height 9
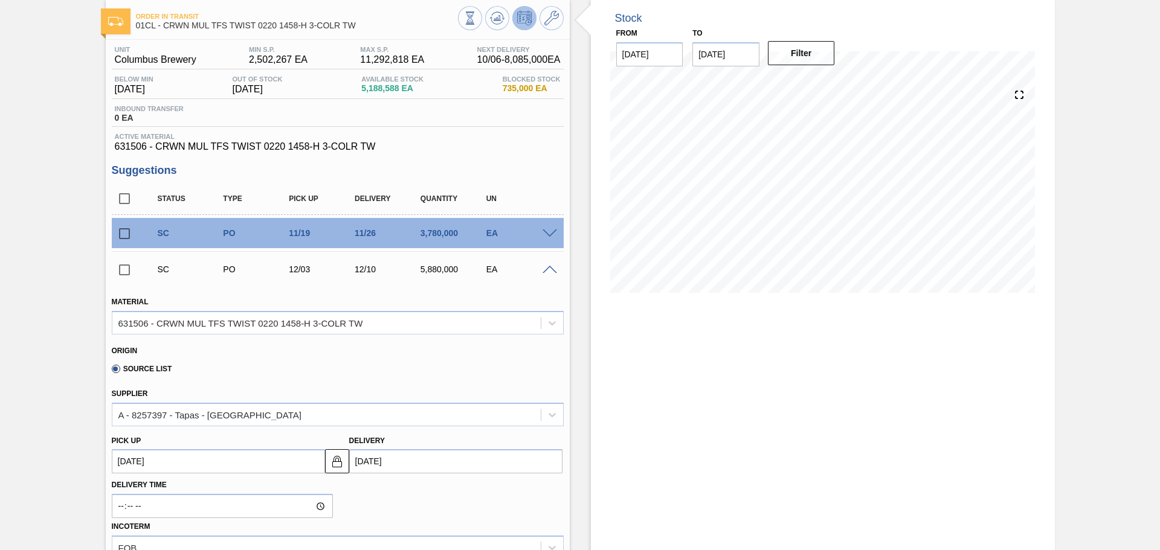
click at [551, 269] on span at bounding box center [550, 270] width 15 height 9
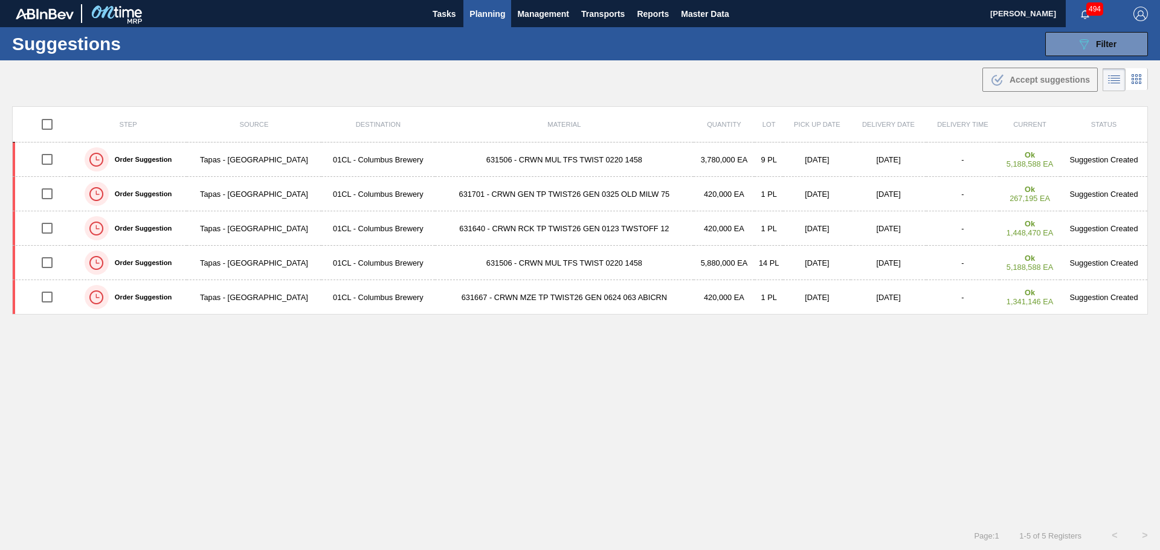
type from "[DATE]"
type to "[DATE]"
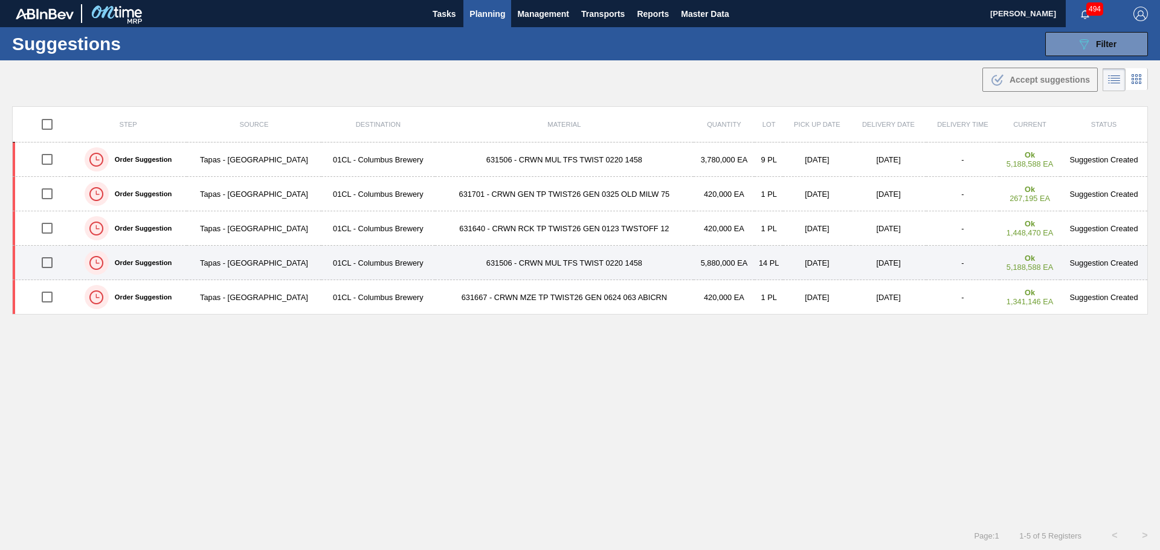
click at [611, 265] on td "631506 - CRWN MUL TFS TWIST 0220 1458" at bounding box center [564, 263] width 259 height 34
